Goal: Find specific page/section: Find specific page/section

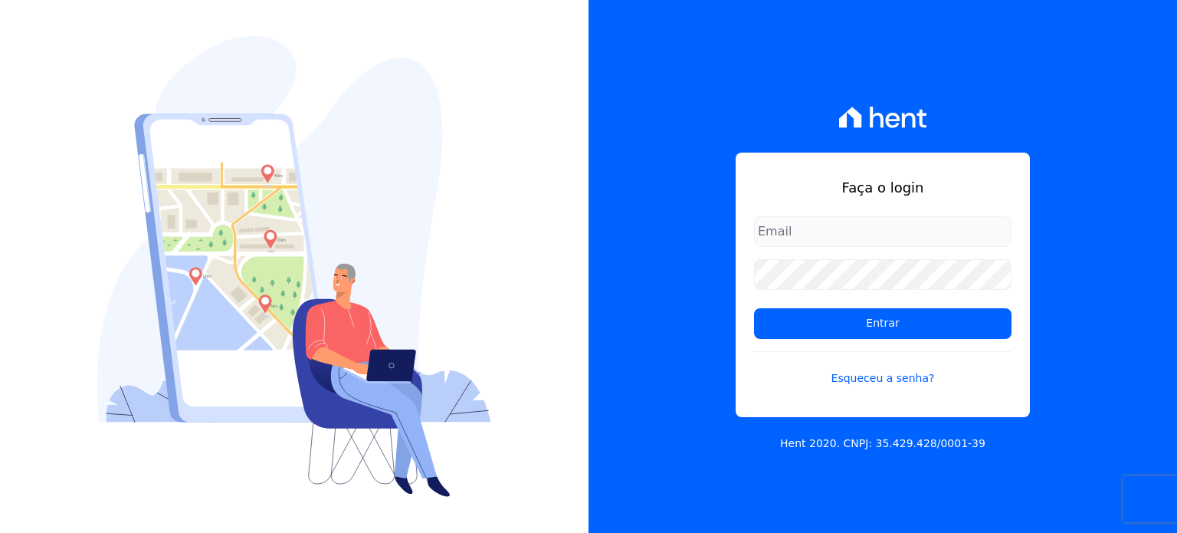
click at [828, 229] on input "email" at bounding box center [882, 231] width 257 height 31
type input "[PERSON_NAME][EMAIL_ADDRESS][DOMAIN_NAME]"
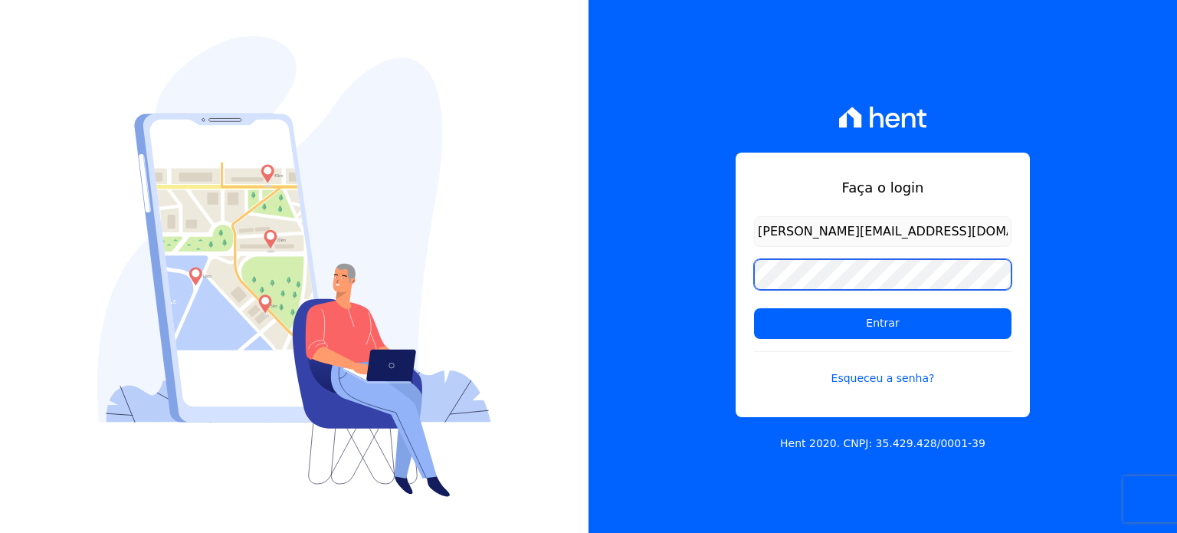
click at [754, 308] on input "Entrar" at bounding box center [882, 323] width 257 height 31
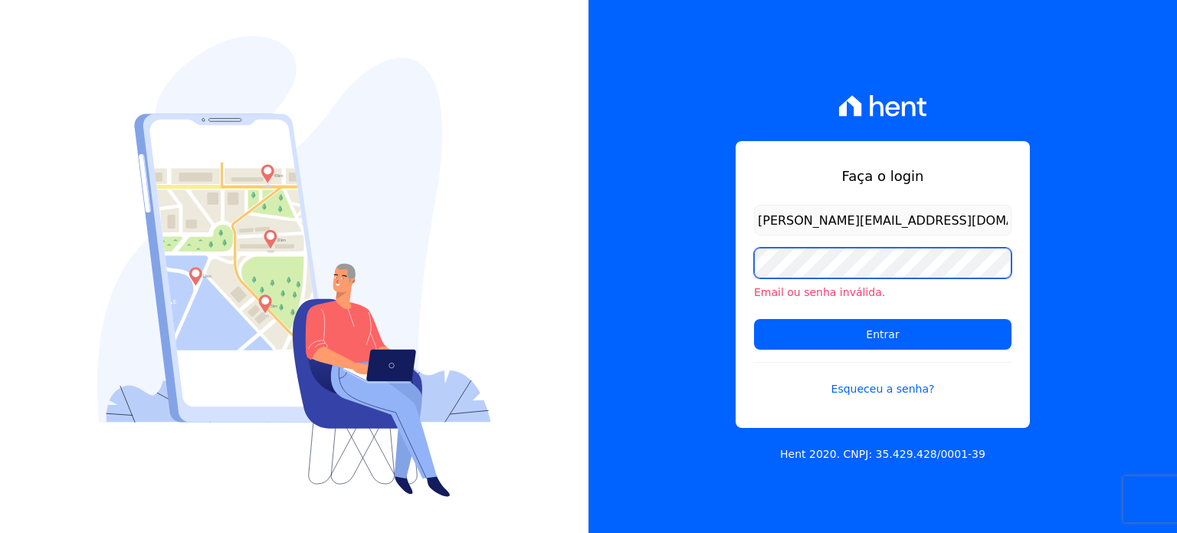
click at [754, 319] on input "Entrar" at bounding box center [882, 334] width 257 height 31
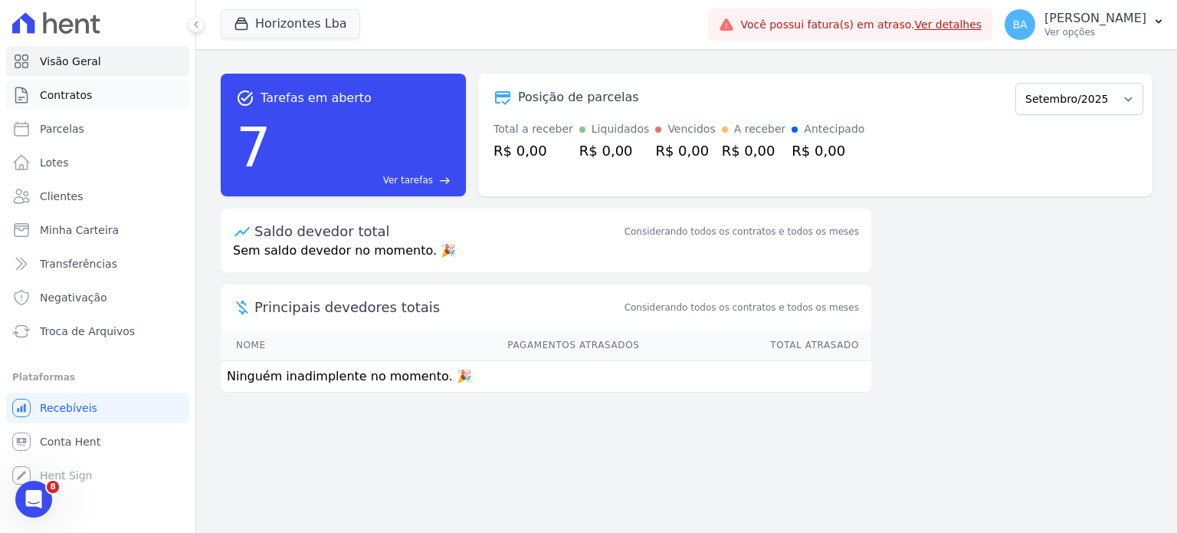
click at [80, 105] on link "Contratos" at bounding box center [97, 95] width 183 height 31
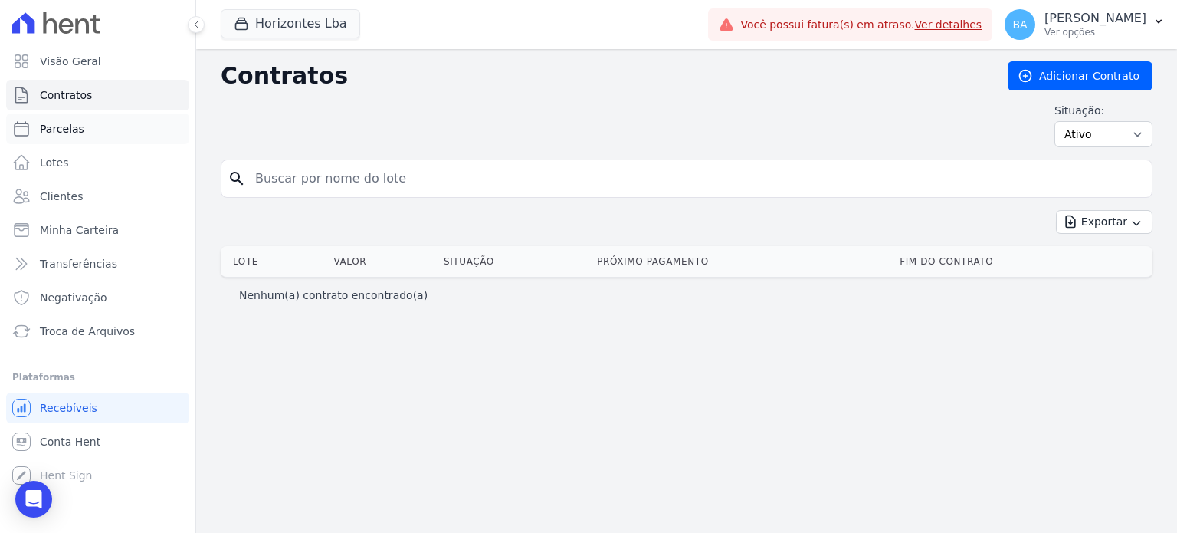
click at [70, 122] on span "Parcelas" at bounding box center [62, 128] width 44 height 15
select select
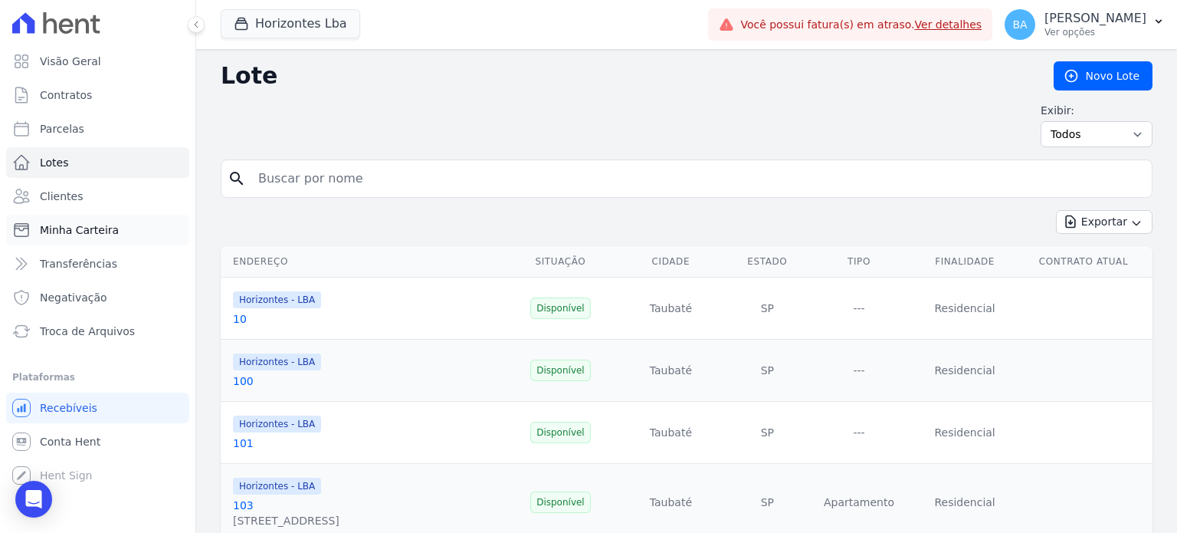
click at [140, 224] on link "Minha Carteira" at bounding box center [97, 230] width 183 height 31
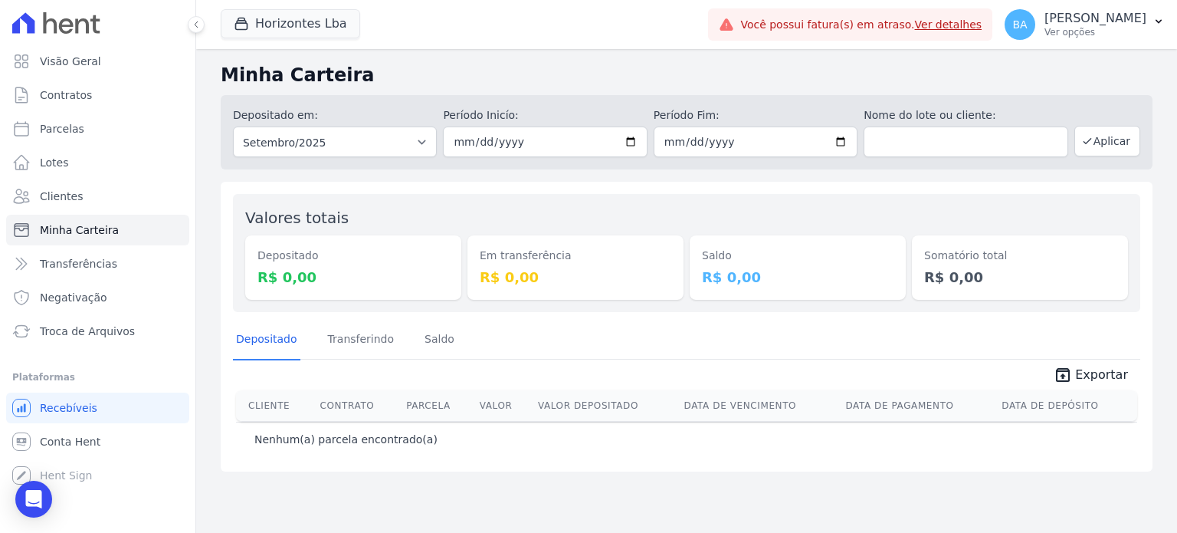
click at [81, 199] on link "Clientes" at bounding box center [97, 196] width 183 height 31
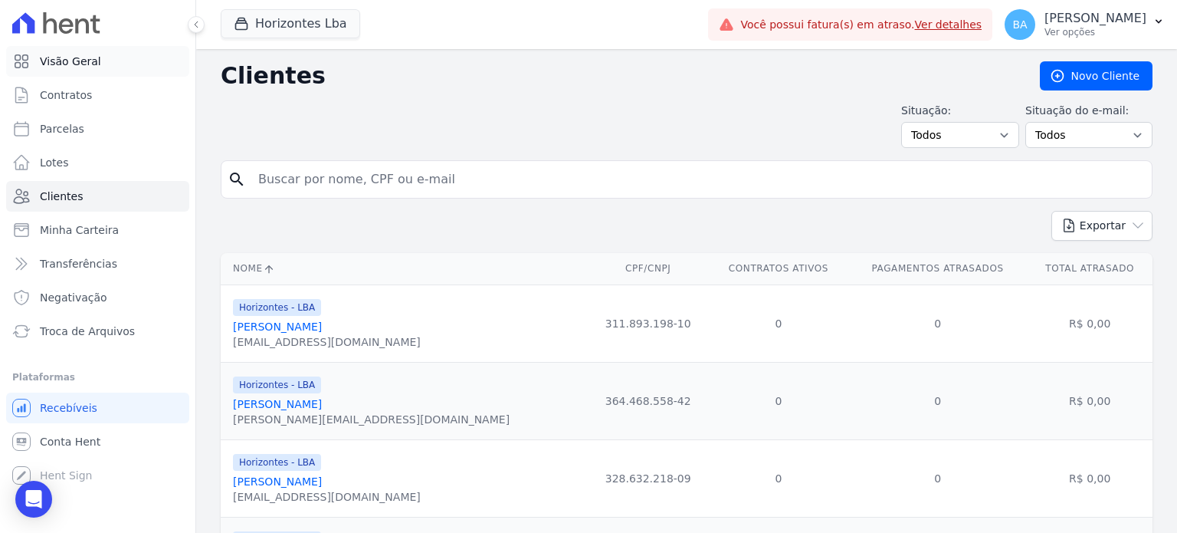
click at [103, 65] on link "Visão Geral" at bounding box center [97, 61] width 183 height 31
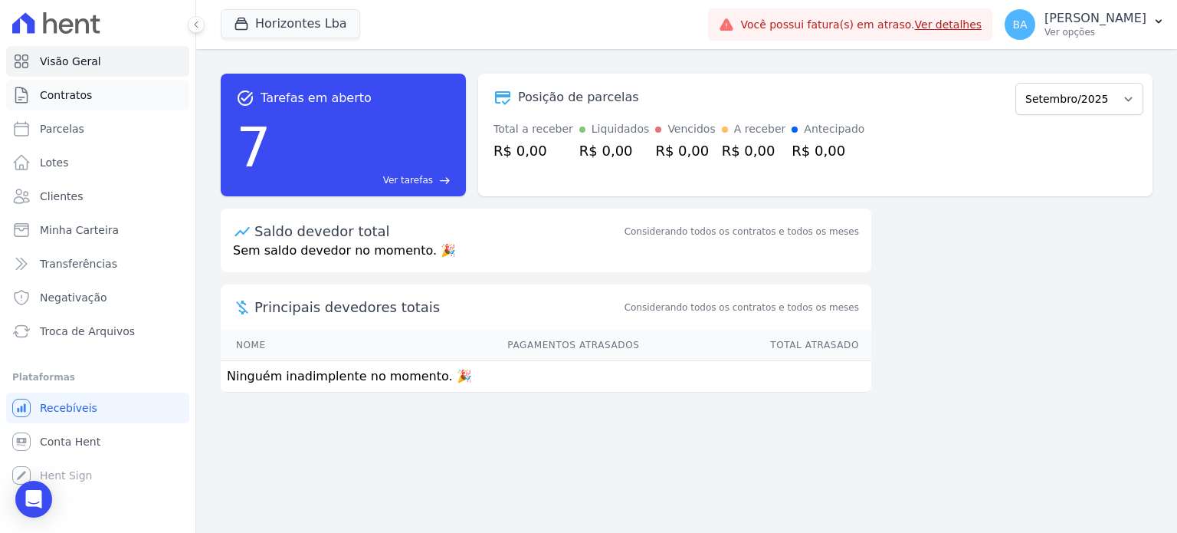
click at [93, 110] on ul "Visão Geral Contratos [GEOGRAPHIC_DATA] Lotes Clientes Minha Carteira Transferê…" at bounding box center [97, 196] width 183 height 300
click at [89, 107] on link "Contratos" at bounding box center [97, 95] width 183 height 31
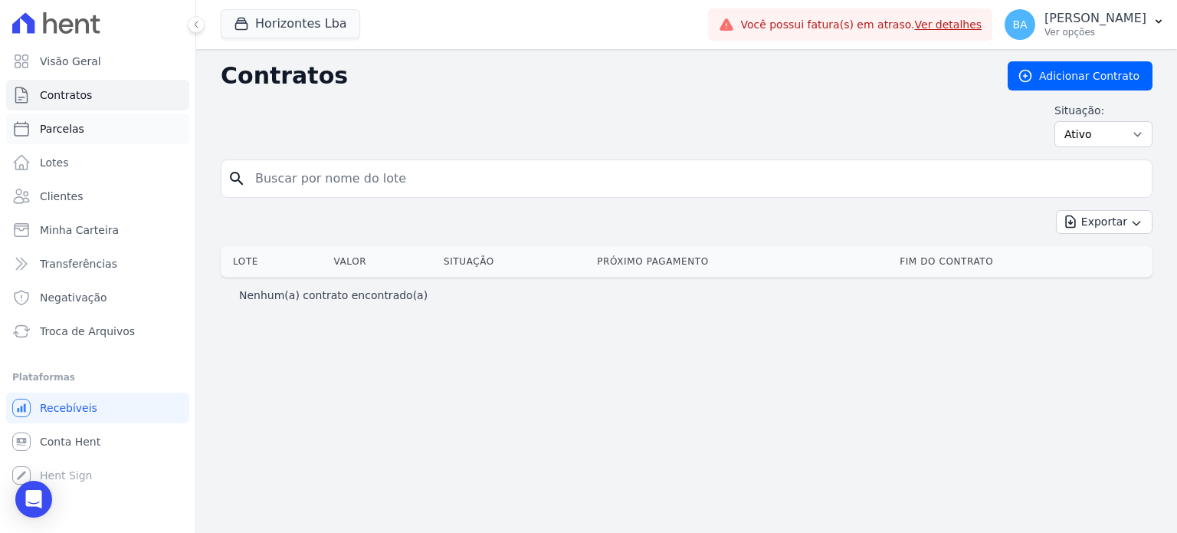
click at [95, 135] on link "Parcelas" at bounding box center [97, 128] width 183 height 31
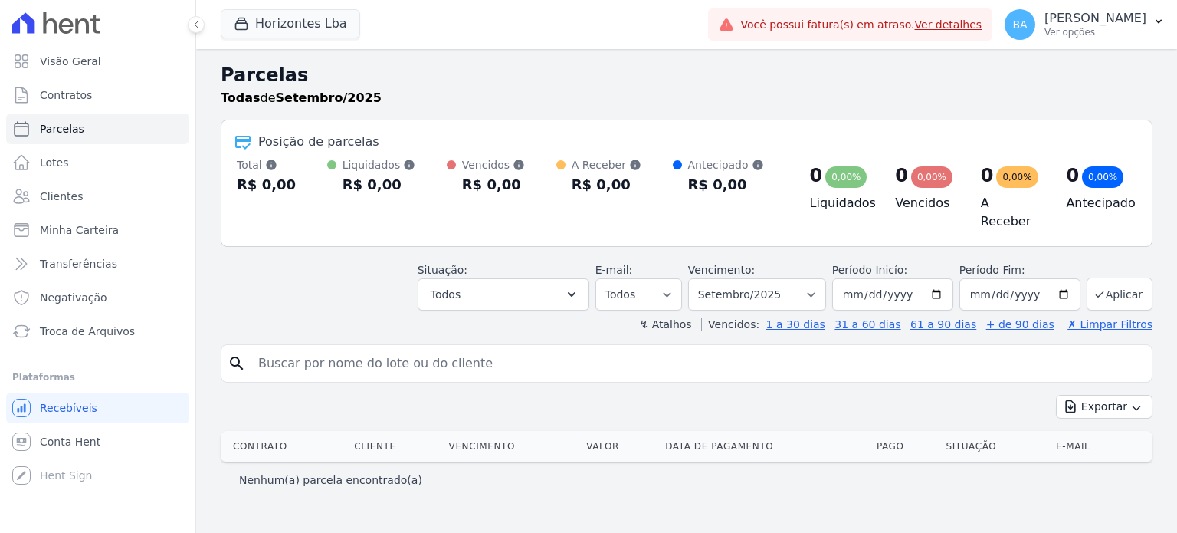
select select
click at [93, 159] on link "Lotes" at bounding box center [97, 162] width 183 height 31
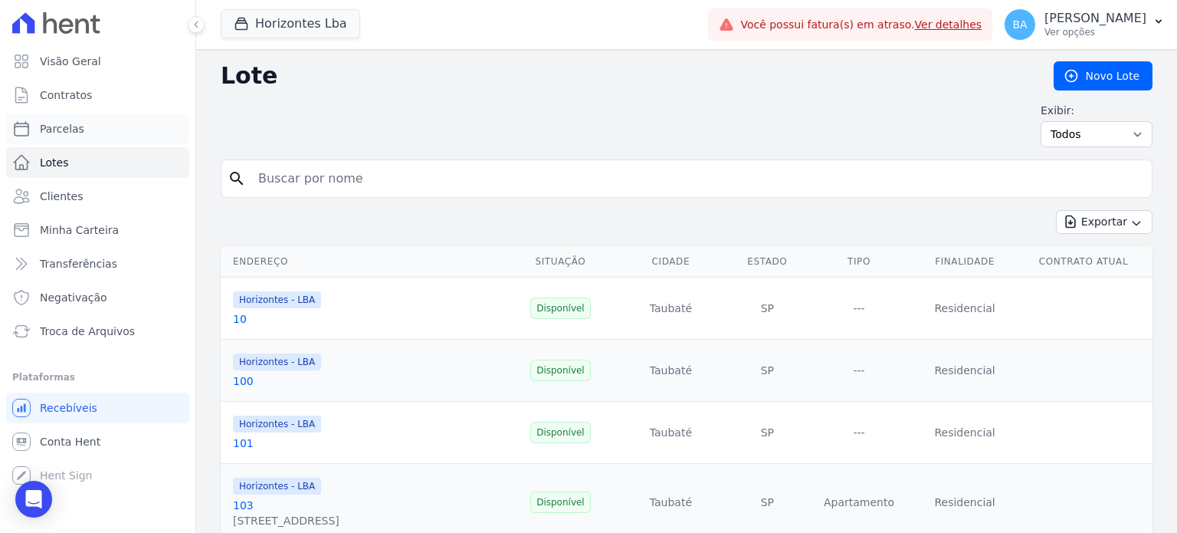
click at [98, 128] on link "Parcelas" at bounding box center [97, 128] width 183 height 31
select select
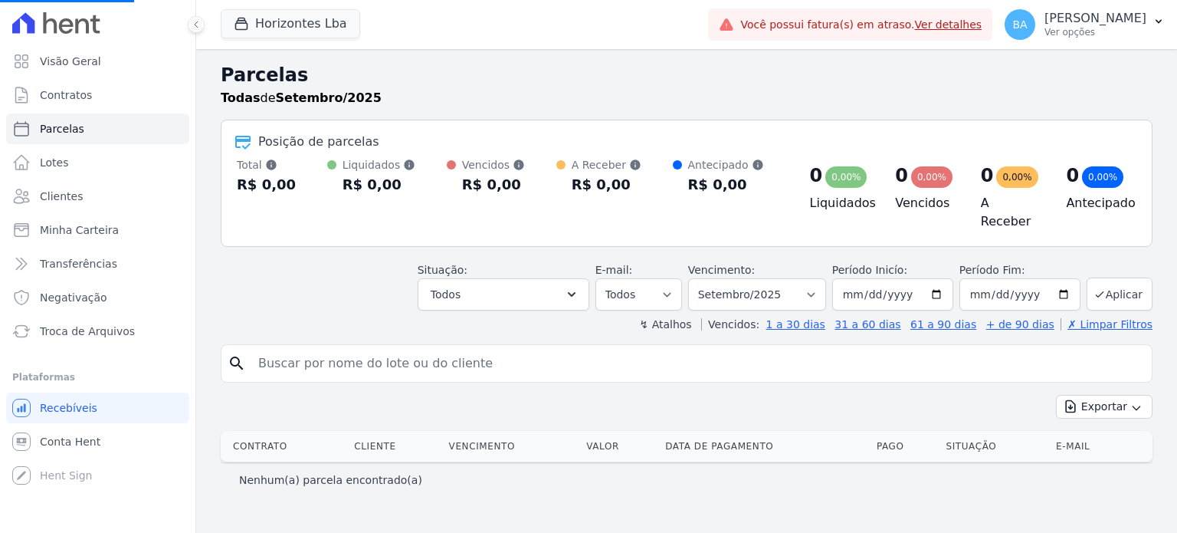
select select
click at [107, 166] on link "Lotes" at bounding box center [97, 162] width 183 height 31
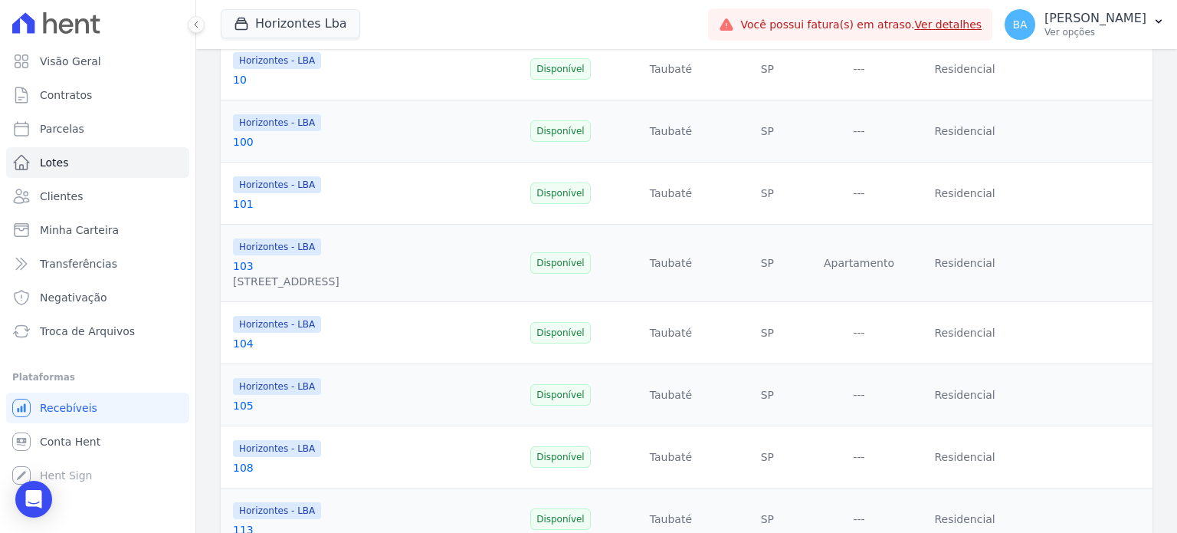
scroll to position [383, 0]
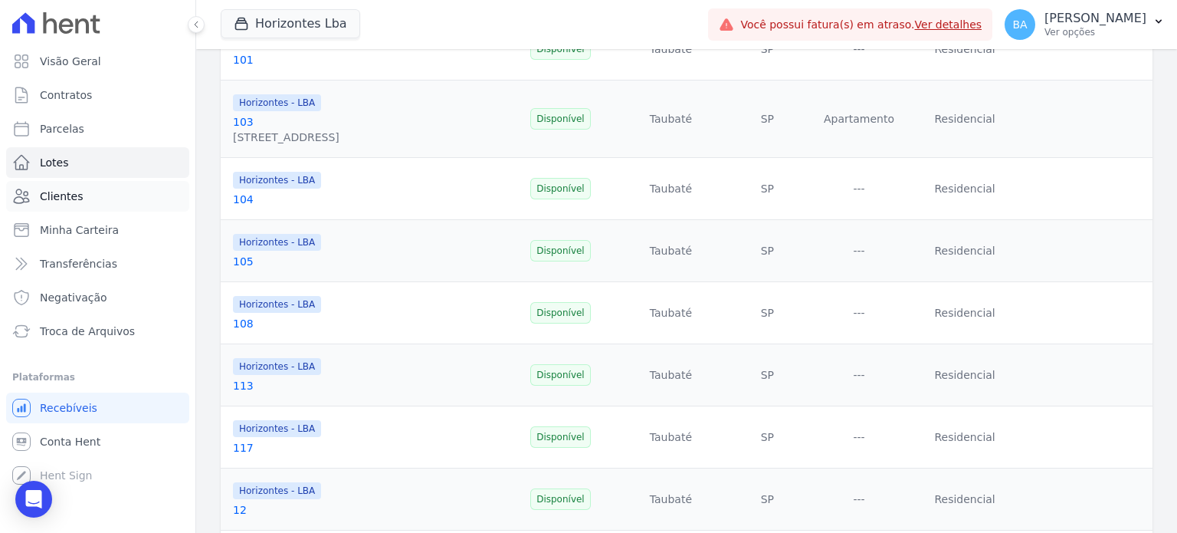
click at [116, 186] on link "Clientes" at bounding box center [97, 196] width 183 height 31
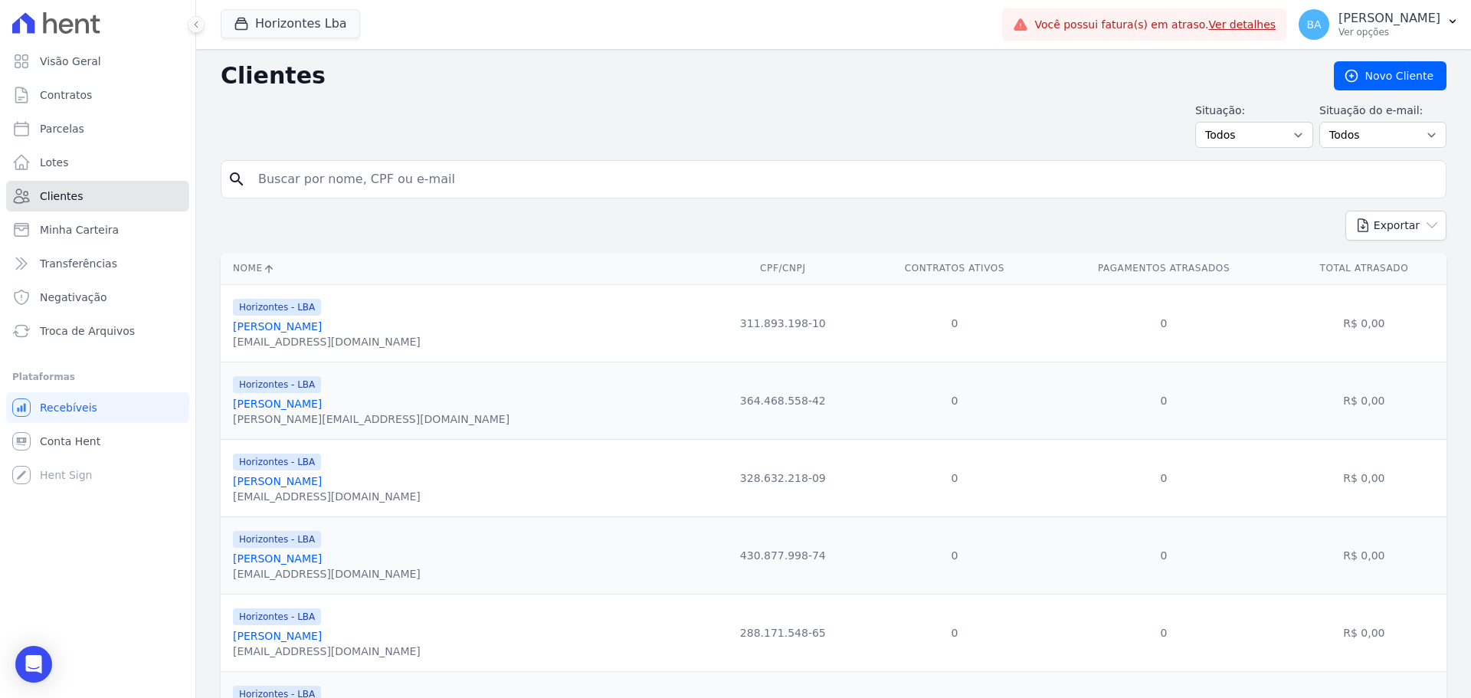
click at [103, 196] on link "Clientes" at bounding box center [97, 196] width 183 height 31
click at [131, 93] on link "Contratos" at bounding box center [97, 95] width 183 height 31
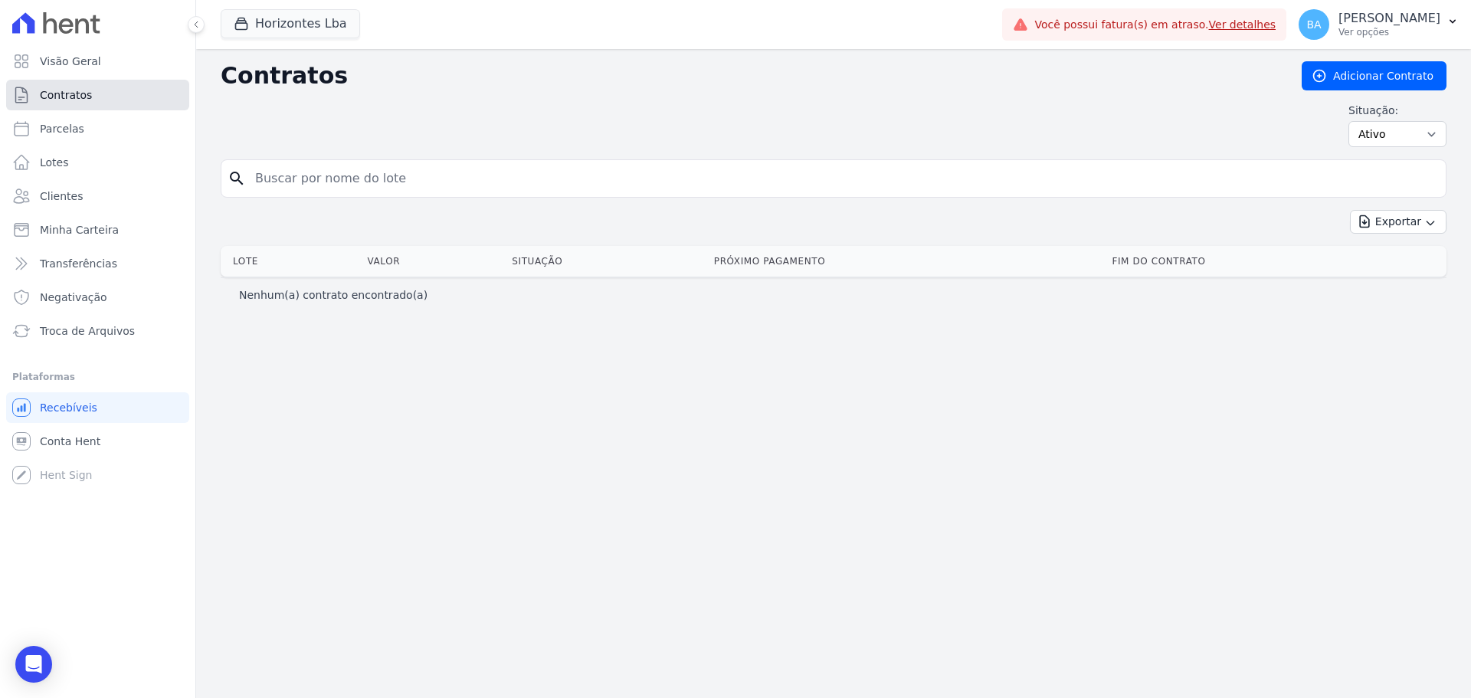
click at [86, 86] on link "Contratos" at bounding box center [97, 95] width 183 height 31
click at [93, 152] on link "Lotes" at bounding box center [97, 162] width 183 height 31
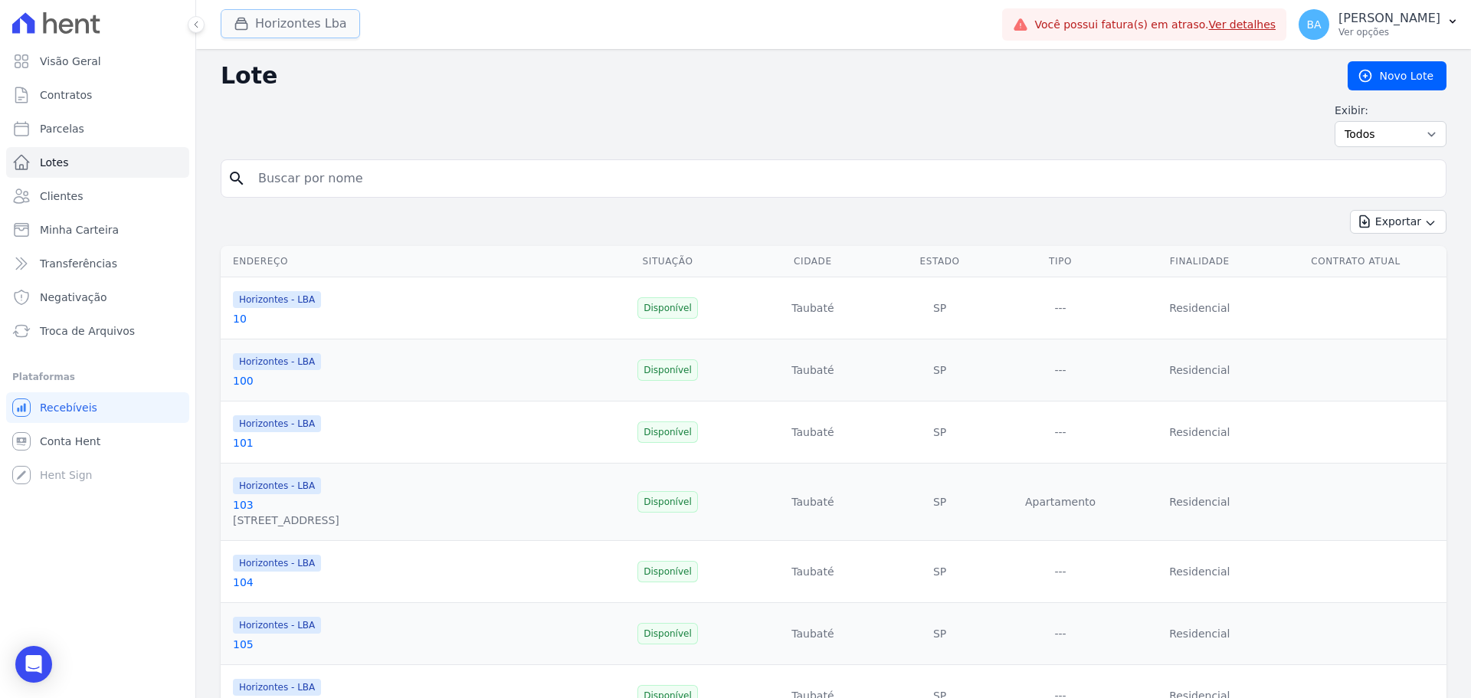
click at [274, 26] on button "Horizontes Lba" at bounding box center [290, 23] width 139 height 29
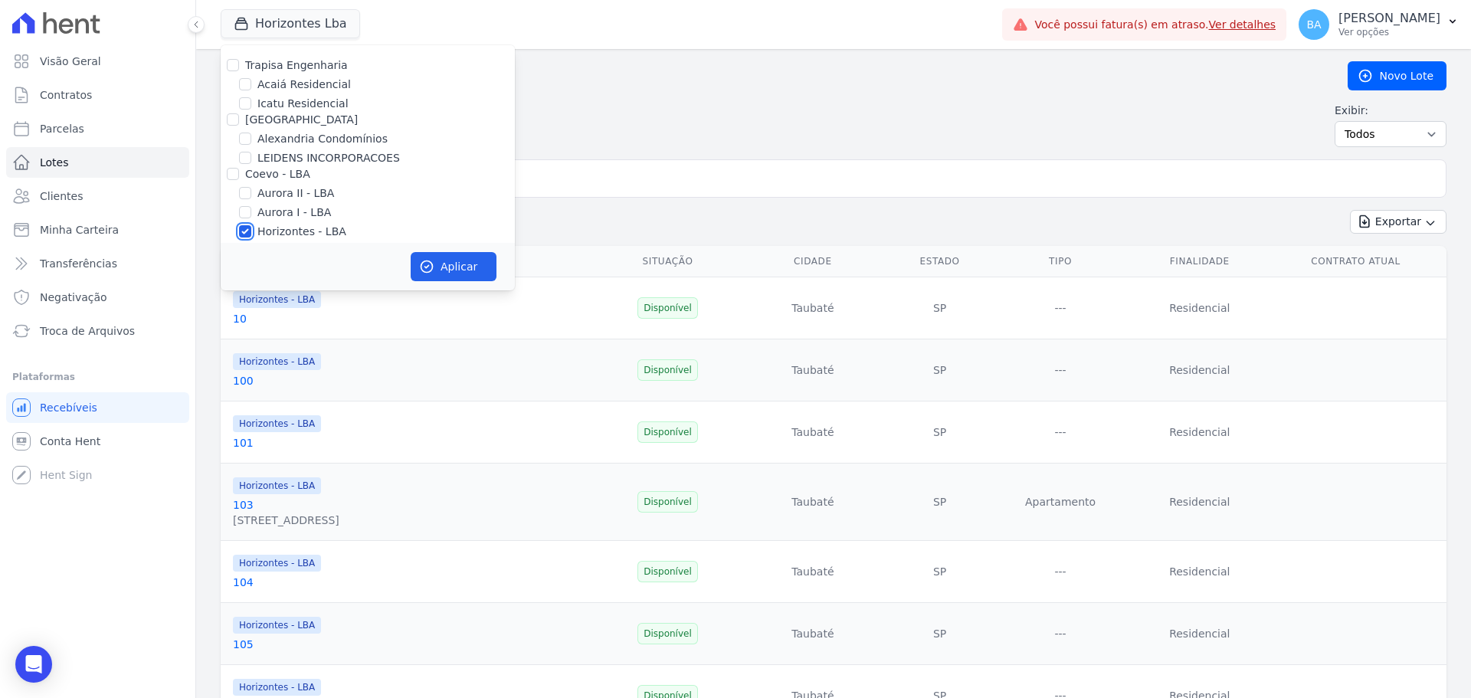
click at [247, 234] on input "Horizontes - LBA" at bounding box center [245, 231] width 12 height 12
checkbox input "false"
click at [235, 120] on input "[GEOGRAPHIC_DATA]" at bounding box center [233, 119] width 12 height 12
checkbox input "true"
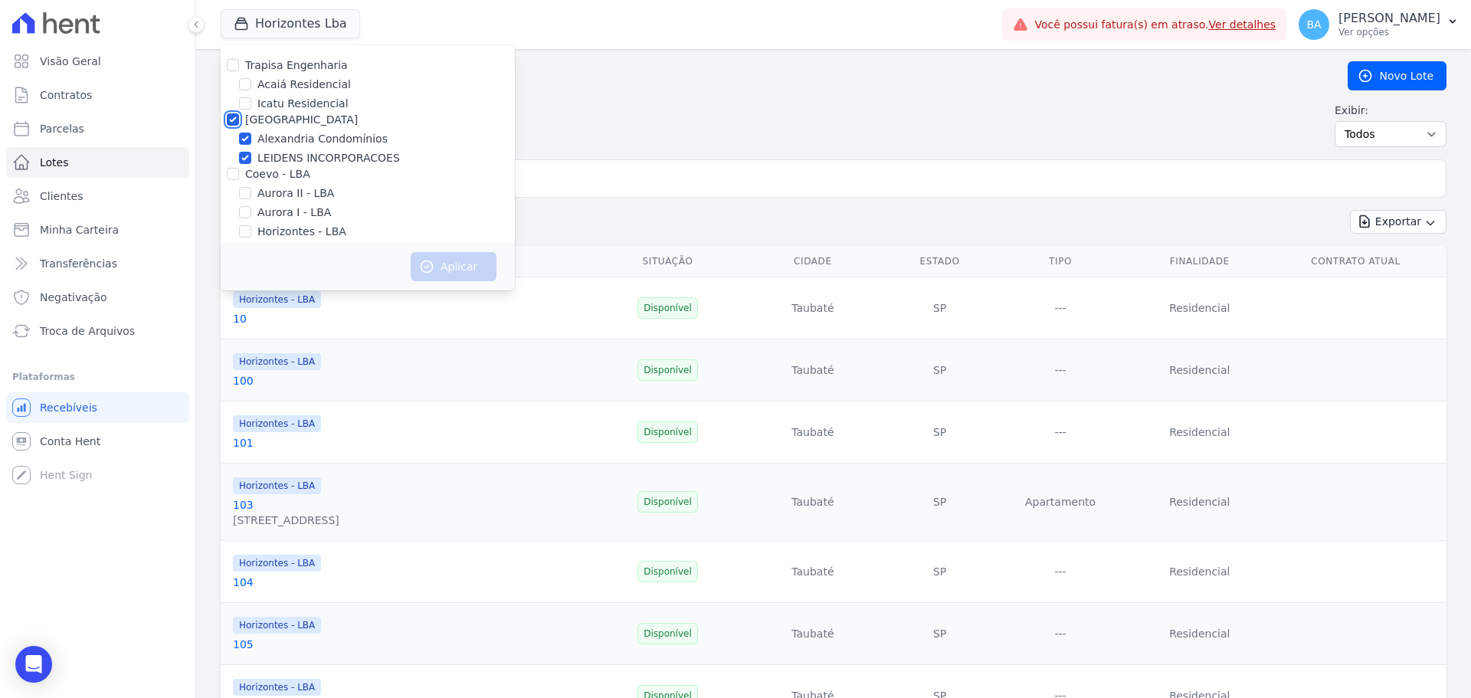
checkbox input "true"
